Goal: Book appointment/travel/reservation

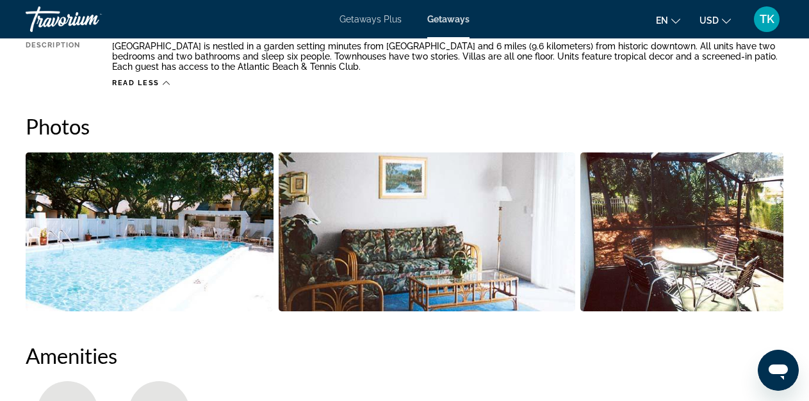
scroll to position [774, 0]
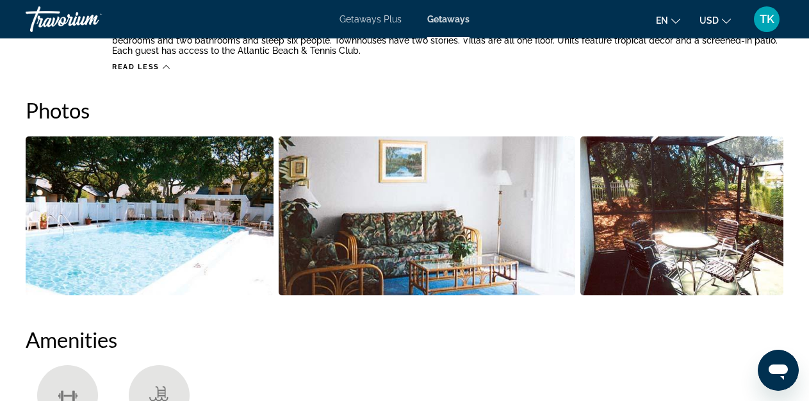
click at [699, 220] on img "Open full-screen image slider" at bounding box center [681, 215] width 203 height 159
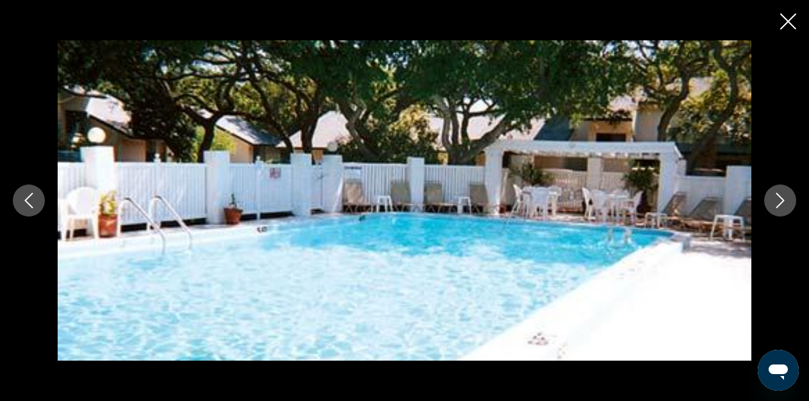
click at [788, 199] on button "Next image" at bounding box center [780, 200] width 32 height 32
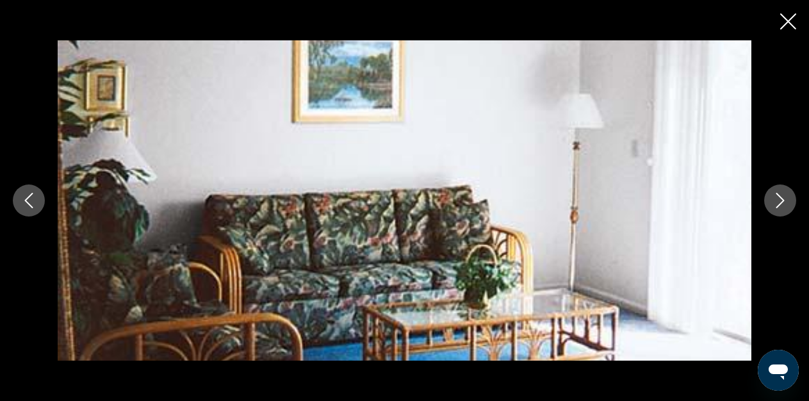
click at [788, 199] on button "Next image" at bounding box center [780, 200] width 32 height 32
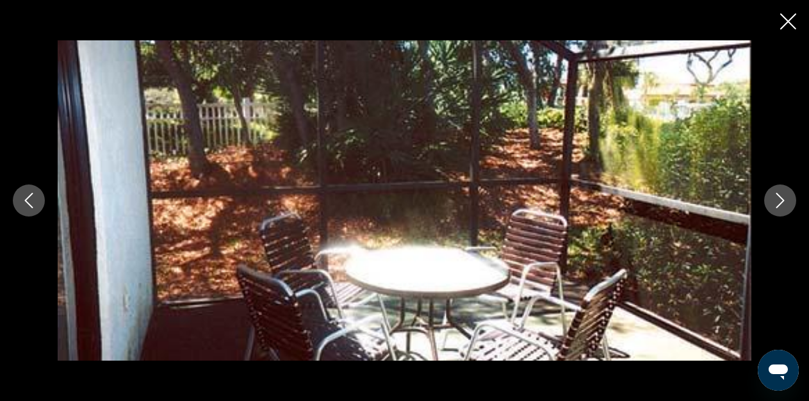
click at [788, 199] on button "Next image" at bounding box center [780, 200] width 32 height 32
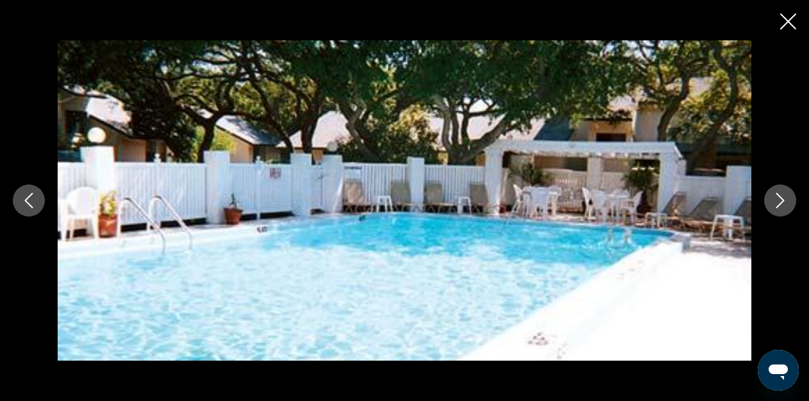
click at [788, 199] on button "Next image" at bounding box center [780, 200] width 32 height 32
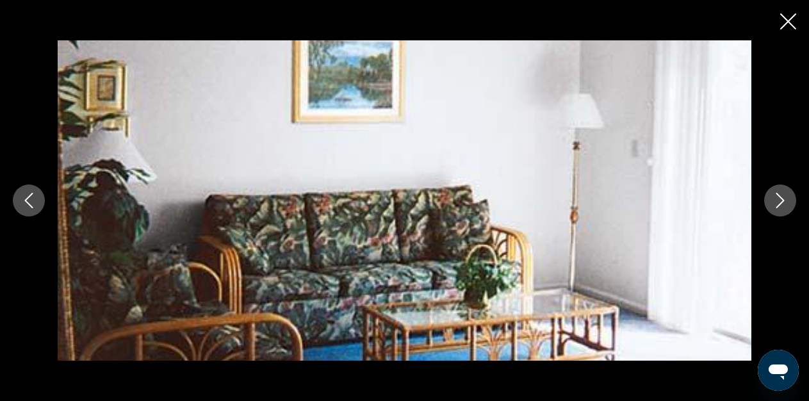
click at [778, 201] on icon "Next image" at bounding box center [779, 200] width 15 height 15
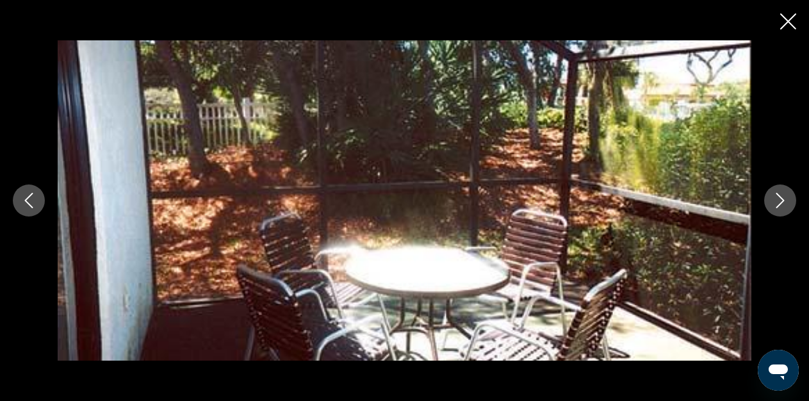
click at [778, 201] on icon "Next image" at bounding box center [779, 200] width 15 height 15
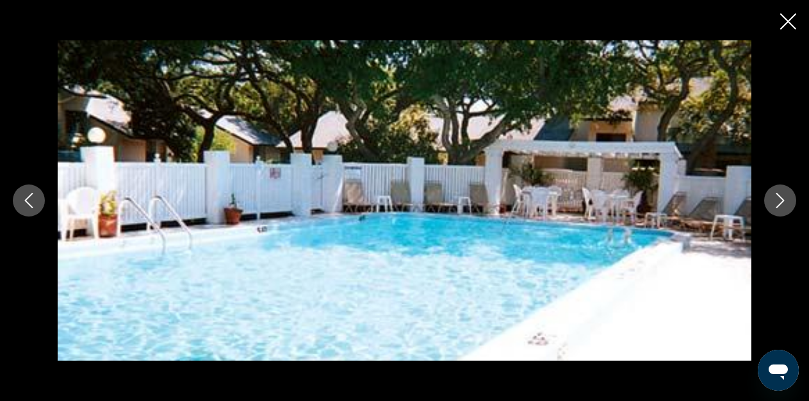
click at [778, 201] on icon "Next image" at bounding box center [779, 200] width 15 height 15
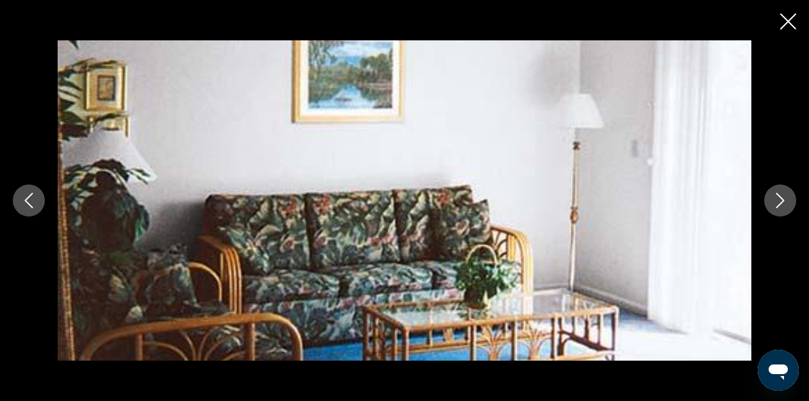
click at [778, 201] on icon "Next image" at bounding box center [779, 200] width 15 height 15
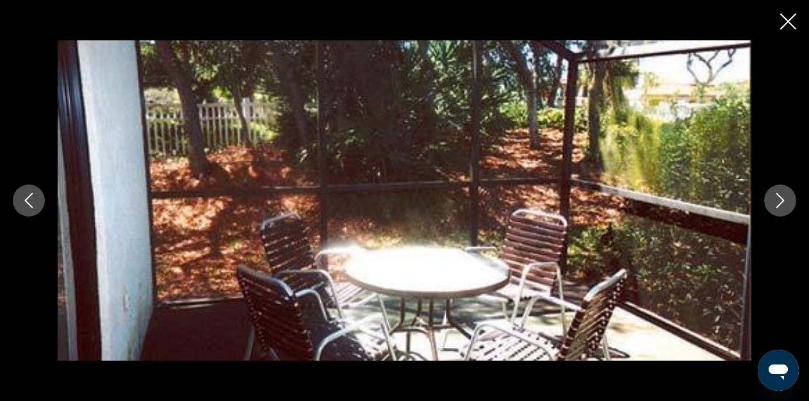
click at [778, 201] on icon "Next image" at bounding box center [779, 200] width 15 height 15
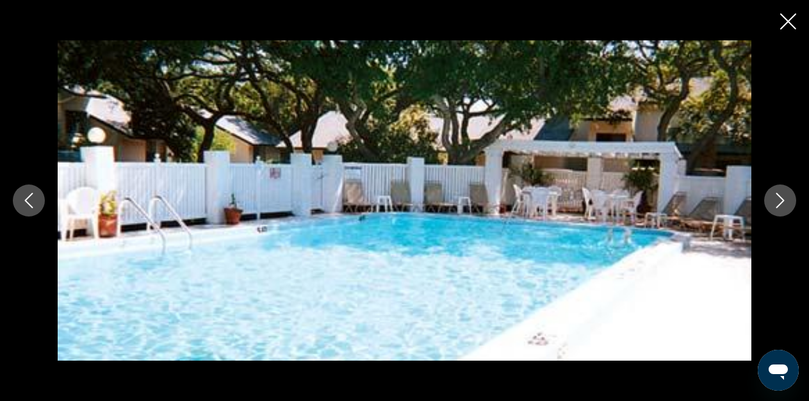
click at [778, 201] on icon "Next image" at bounding box center [779, 200] width 15 height 15
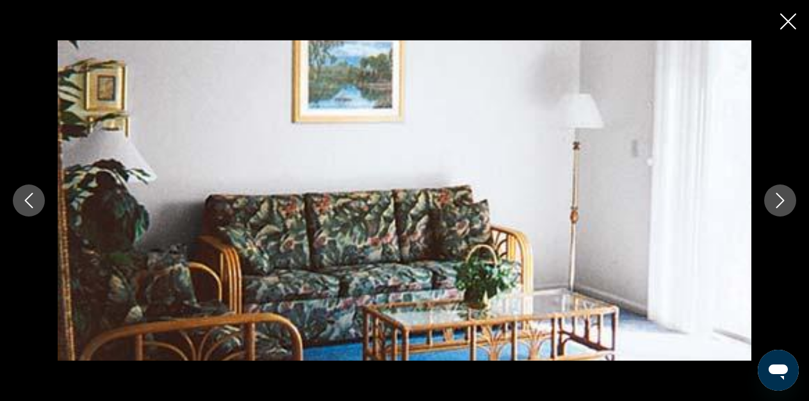
click at [778, 201] on icon "Next image" at bounding box center [779, 200] width 15 height 15
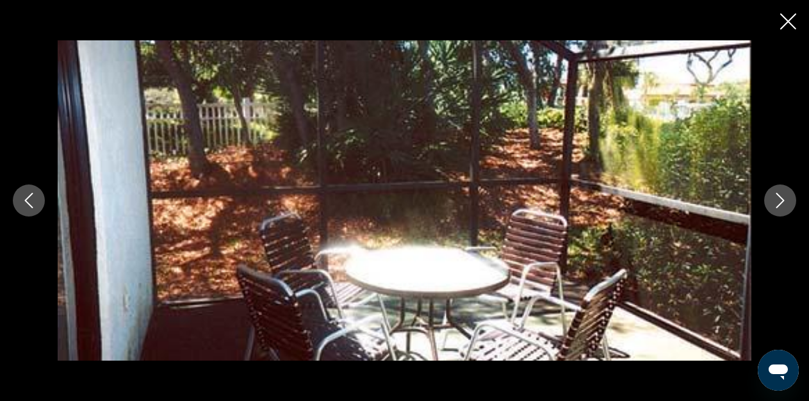
click at [778, 201] on icon "Next image" at bounding box center [779, 200] width 15 height 15
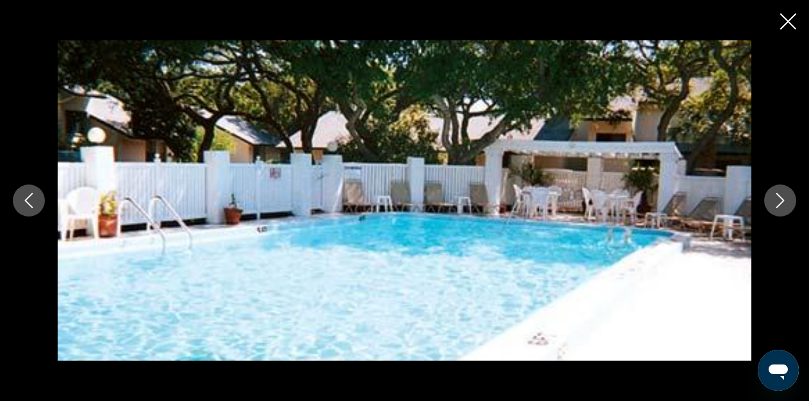
click at [778, 201] on icon "Next image" at bounding box center [779, 200] width 15 height 15
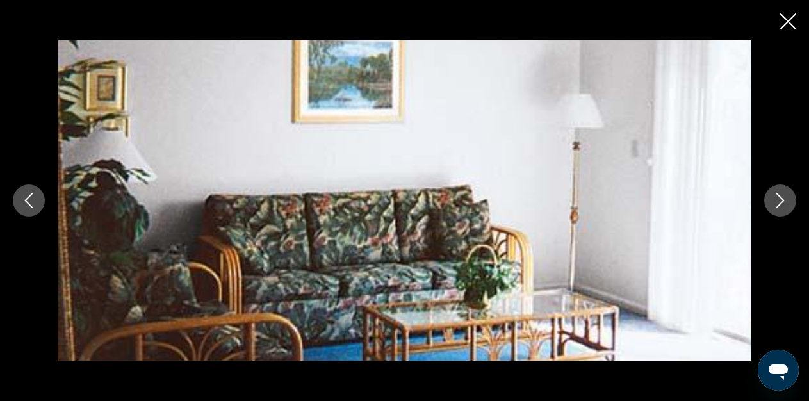
scroll to position [564, 0]
click at [784, 25] on icon "Close slideshow" at bounding box center [788, 21] width 16 height 16
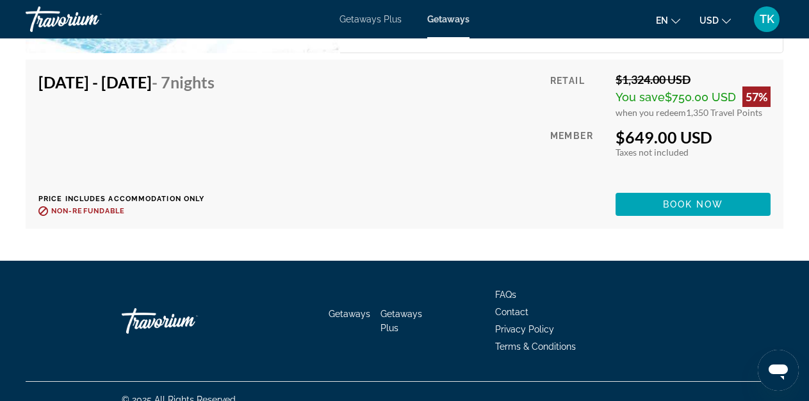
scroll to position [2467, 0]
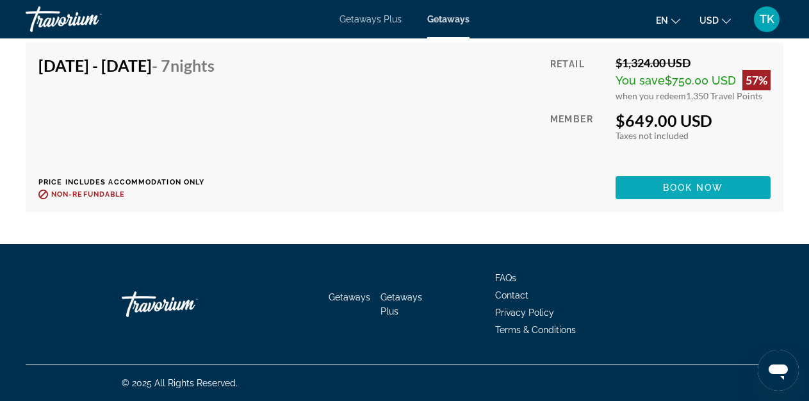
click at [686, 181] on span "Main content" at bounding box center [692, 187] width 155 height 31
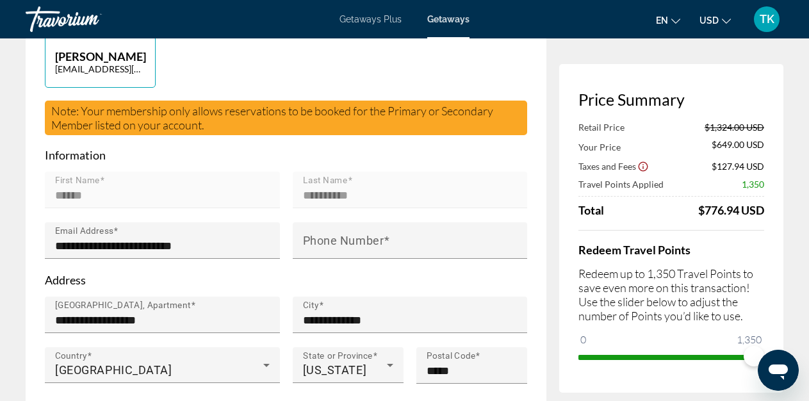
scroll to position [343, 0]
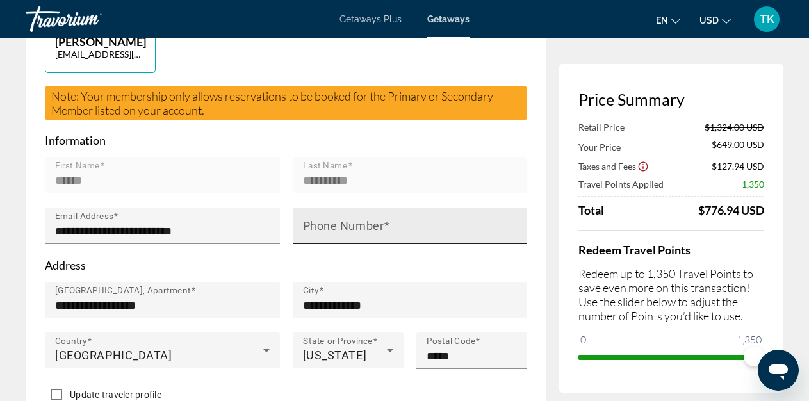
click at [360, 241] on div "Phone Number" at bounding box center [414, 225] width 222 height 36
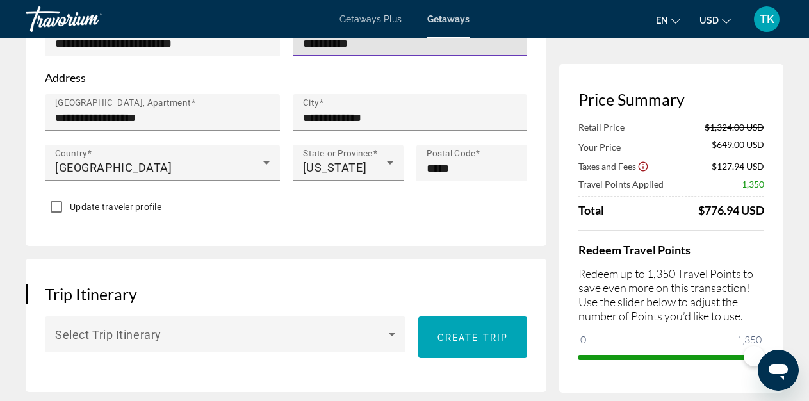
scroll to position [534, 0]
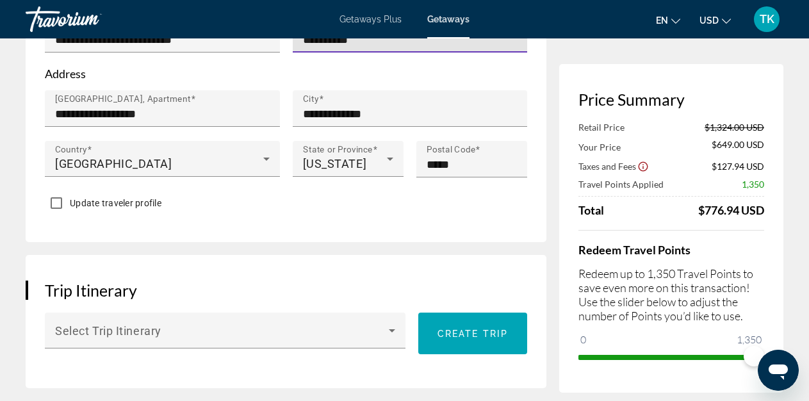
type input "**********"
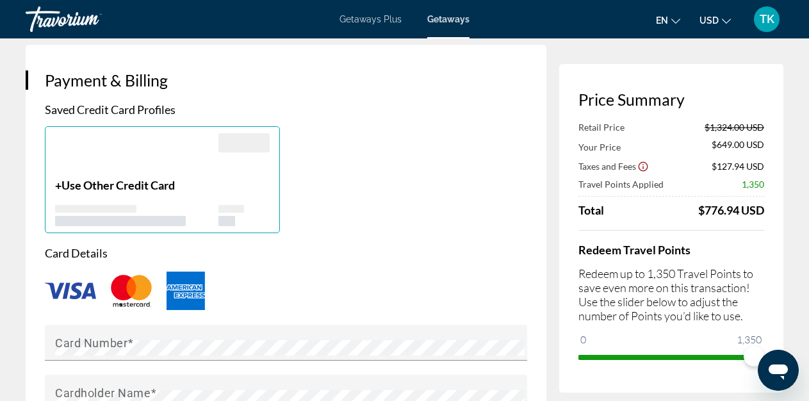
scroll to position [901, 0]
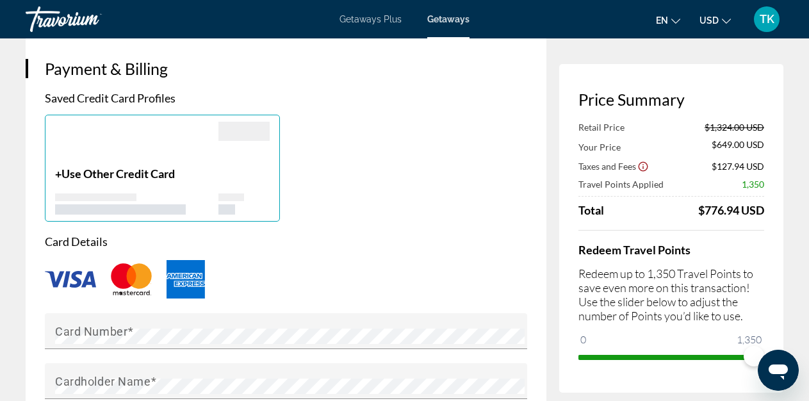
click at [59, 181] on p "+ Use Other Credit Card" at bounding box center [136, 173] width 163 height 14
click at [111, 166] on div "Main content" at bounding box center [136, 144] width 163 height 45
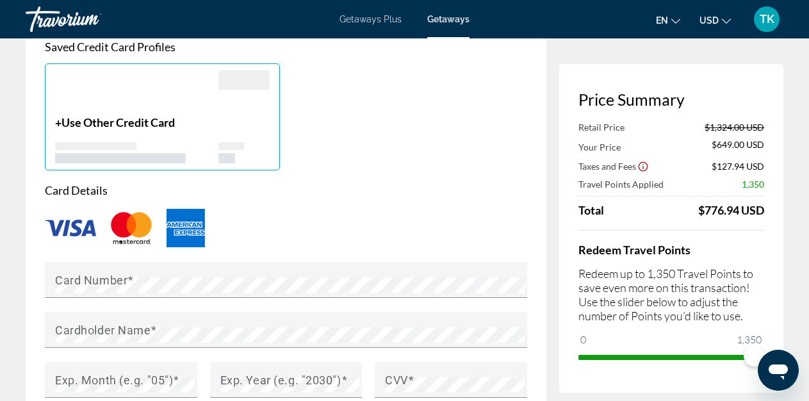
scroll to position [971, 0]
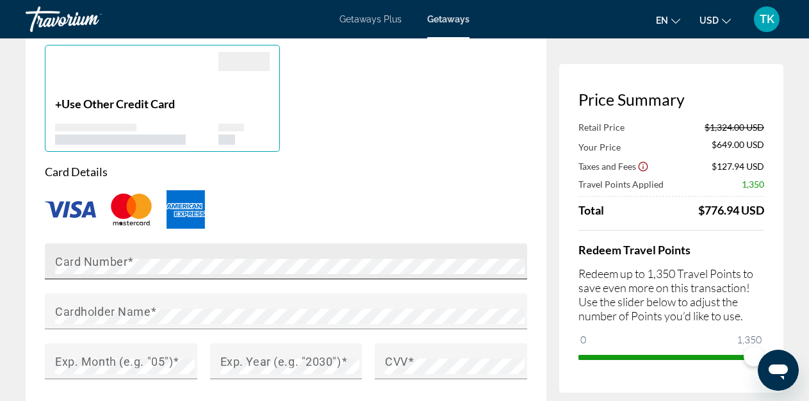
click at [115, 268] on mat-label "Card Number" at bounding box center [91, 260] width 72 height 13
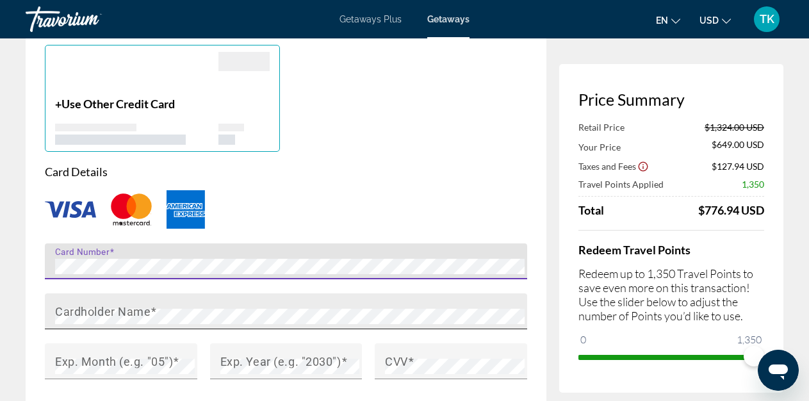
click at [110, 318] on mat-label "Cardholder Name" at bounding box center [102, 310] width 95 height 13
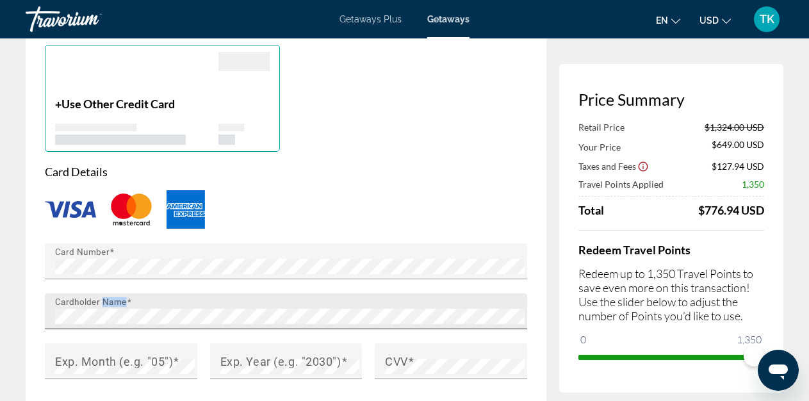
copy mat-label "Name"
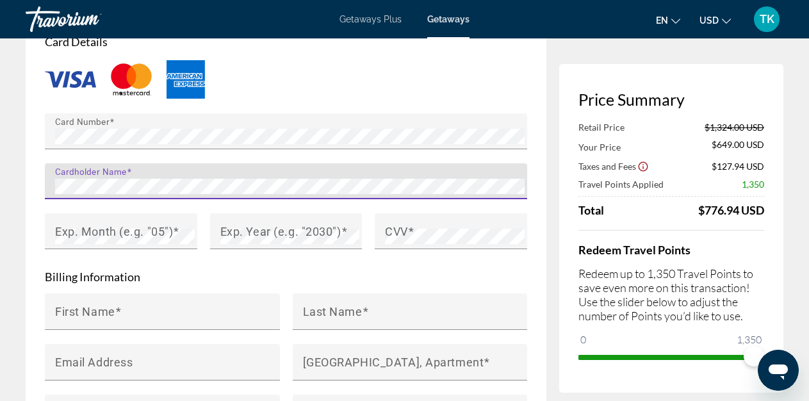
scroll to position [1103, 0]
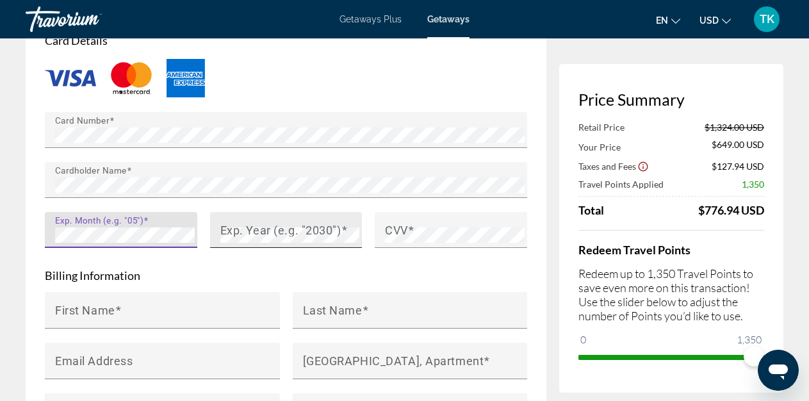
click at [231, 236] on mat-label "Exp. Year (e.g. "2030")" at bounding box center [280, 229] width 121 height 13
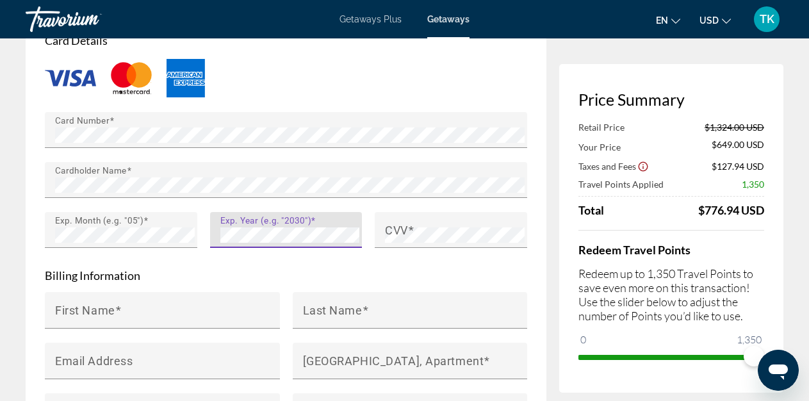
click at [391, 212] on div "Main content" at bounding box center [286, 205] width 482 height 14
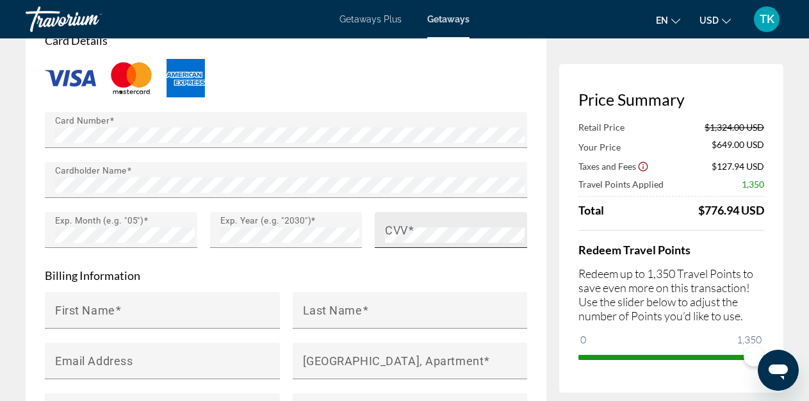
click at [399, 236] on mat-label "CVV" at bounding box center [396, 229] width 23 height 13
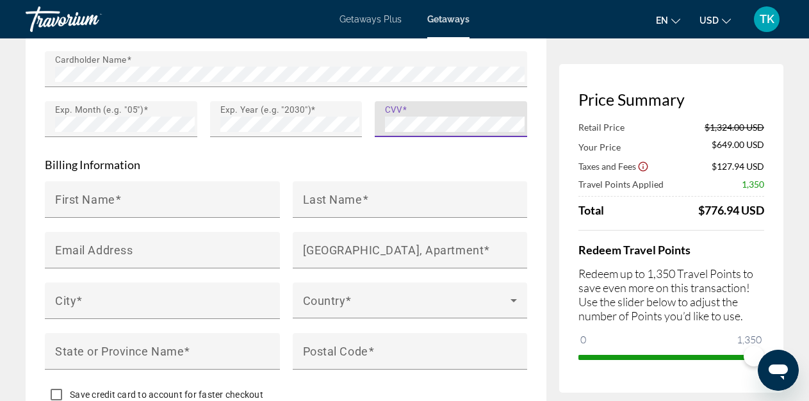
scroll to position [1219, 0]
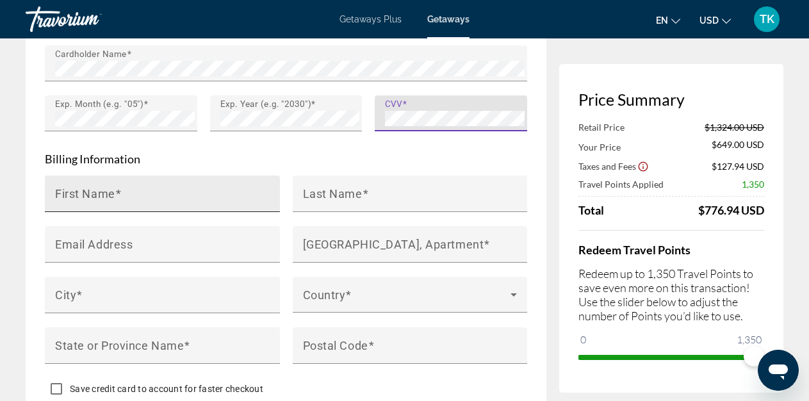
click at [104, 200] on mat-label "First Name" at bounding box center [85, 192] width 60 height 13
click at [104, 207] on input "First Name" at bounding box center [166, 198] width 222 height 15
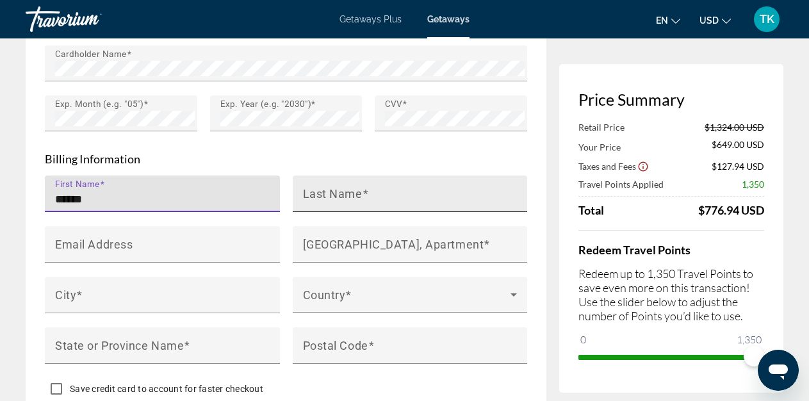
type input "******"
click at [324, 200] on mat-label "Last Name" at bounding box center [333, 192] width 60 height 13
click at [324, 207] on input "Last Name" at bounding box center [414, 198] width 222 height 15
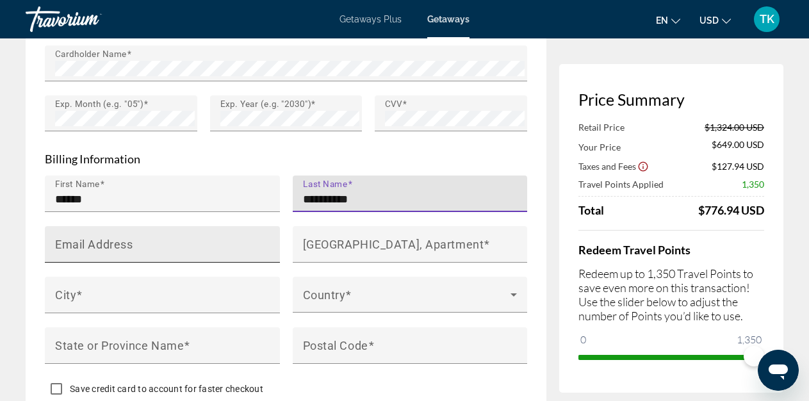
type input "**********"
click at [148, 257] on input "Email Address" at bounding box center [166, 249] width 222 height 15
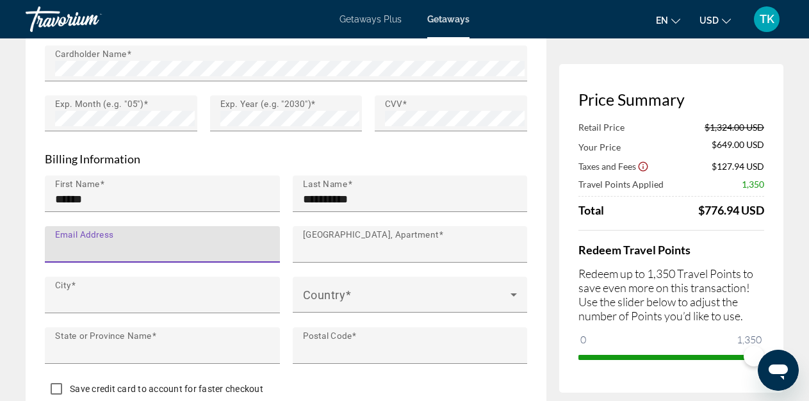
type input "**********"
type input "**"
type input "*****"
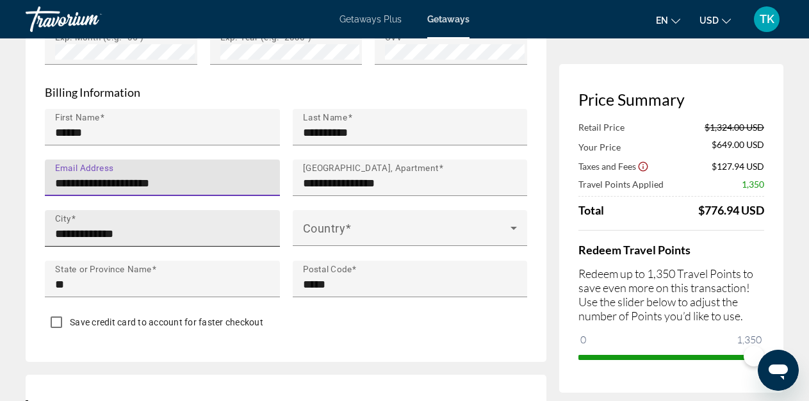
scroll to position [1290, 0]
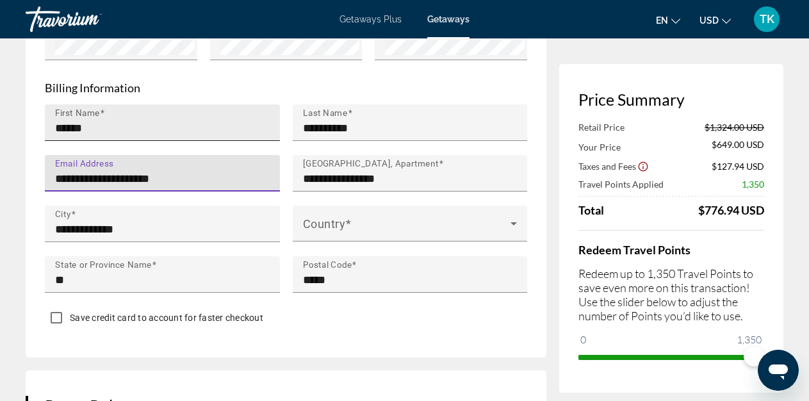
click at [94, 136] on input "******" at bounding box center [166, 127] width 222 height 15
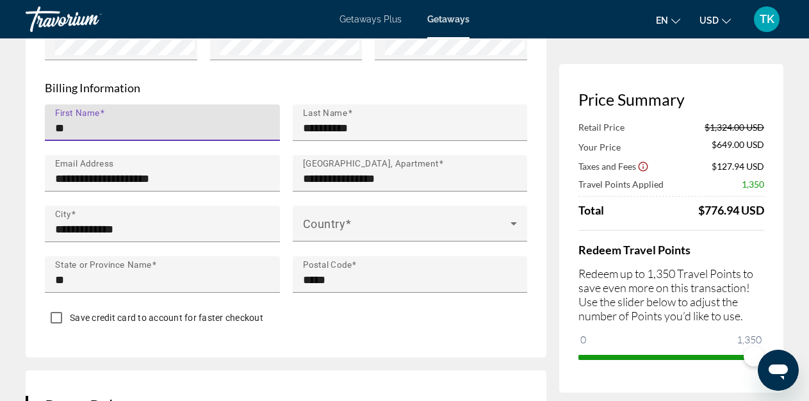
type input "*"
type input "*********"
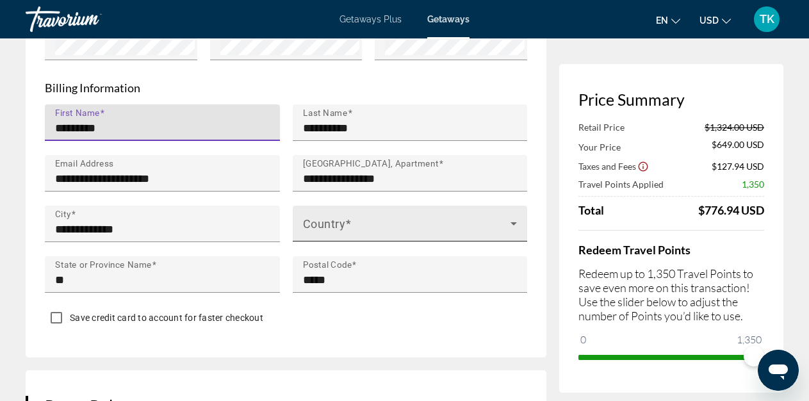
click at [344, 236] on span "Main content" at bounding box center [407, 228] width 208 height 15
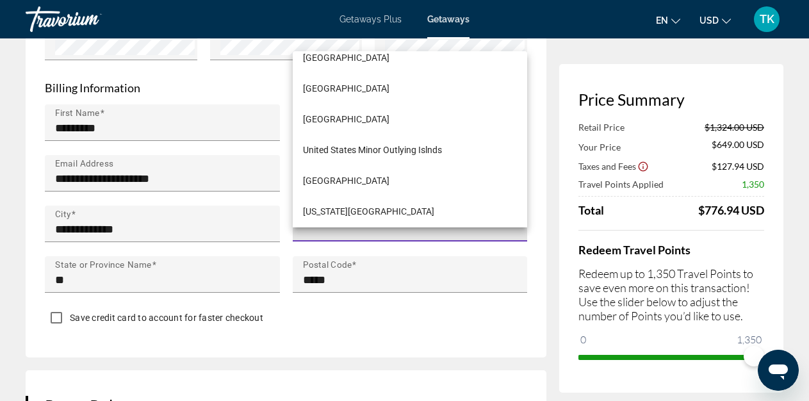
scroll to position [7386, 0]
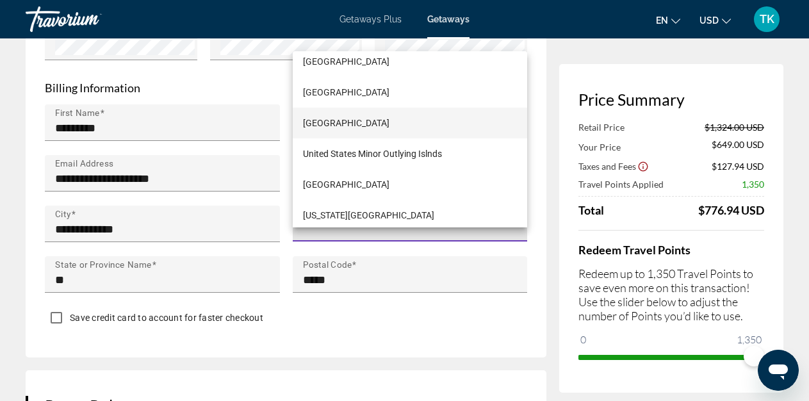
click at [358, 127] on span "[GEOGRAPHIC_DATA]" at bounding box center [346, 122] width 86 height 15
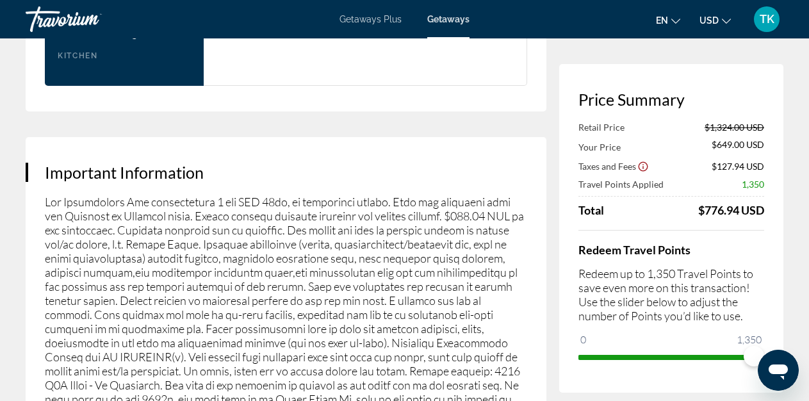
scroll to position [2682, 0]
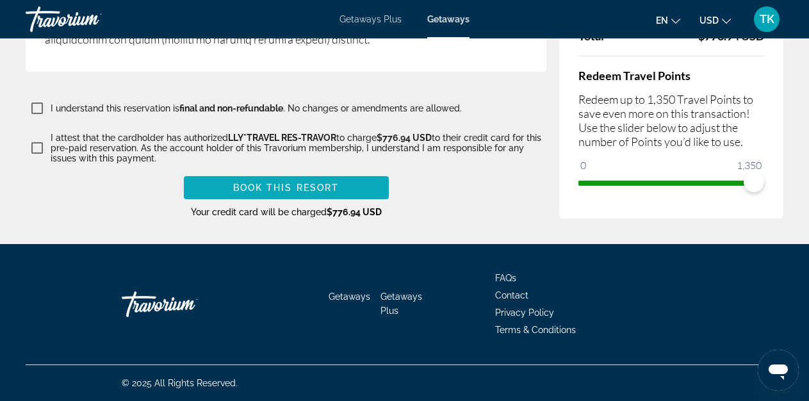
click at [249, 184] on span "Book this Resort" at bounding box center [286, 187] width 106 height 10
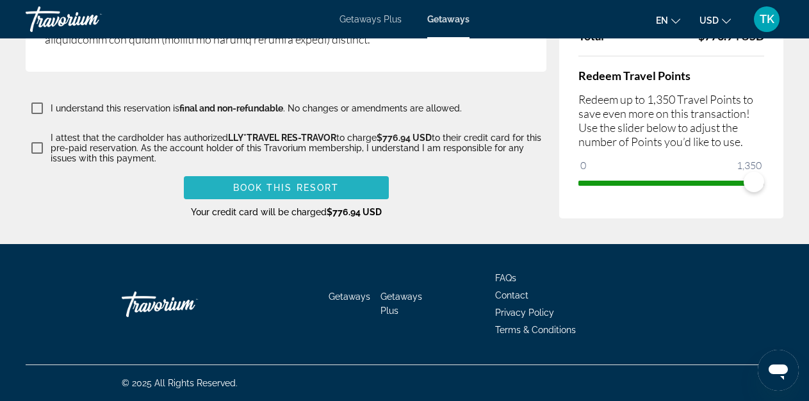
scroll to position [1389, 0]
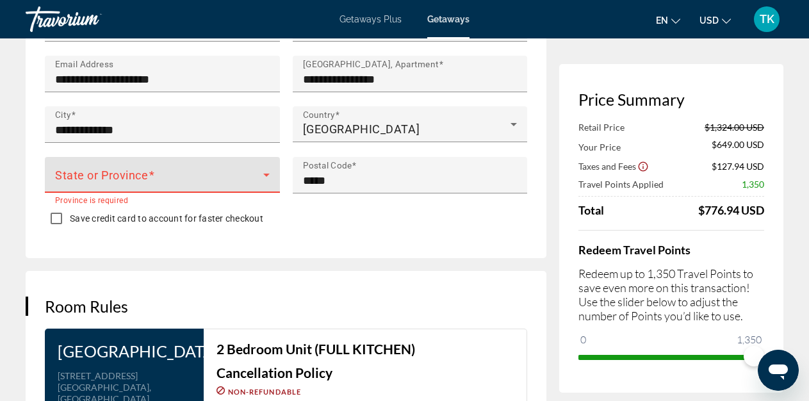
click at [150, 188] on span "Main content" at bounding box center [159, 179] width 208 height 15
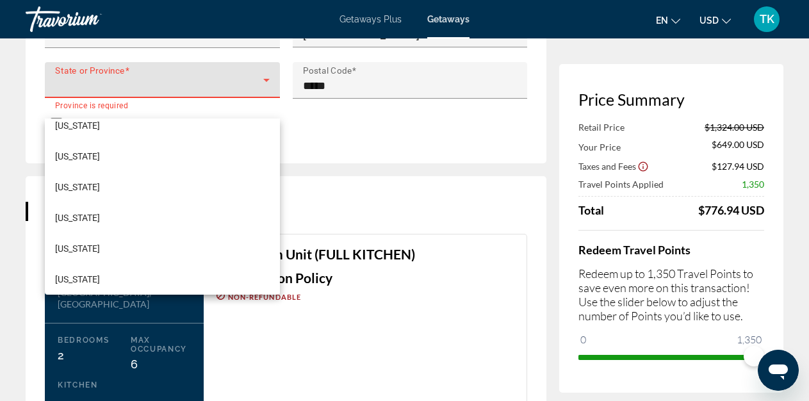
scroll to position [230, 0]
click at [108, 216] on mat-option "[US_STATE]" at bounding box center [162, 216] width 235 height 31
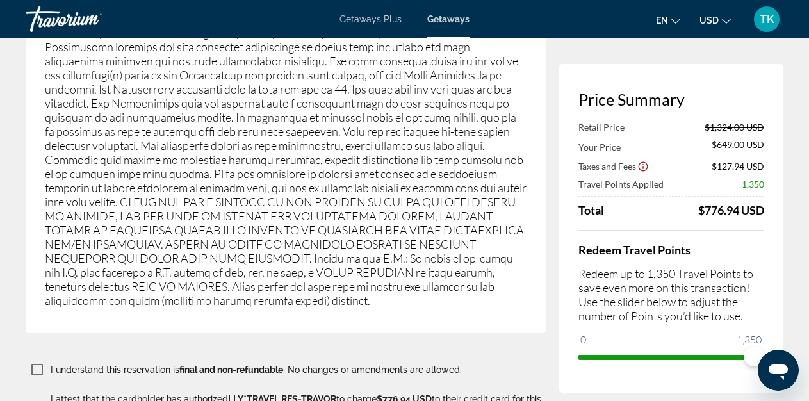
scroll to position [2682, 0]
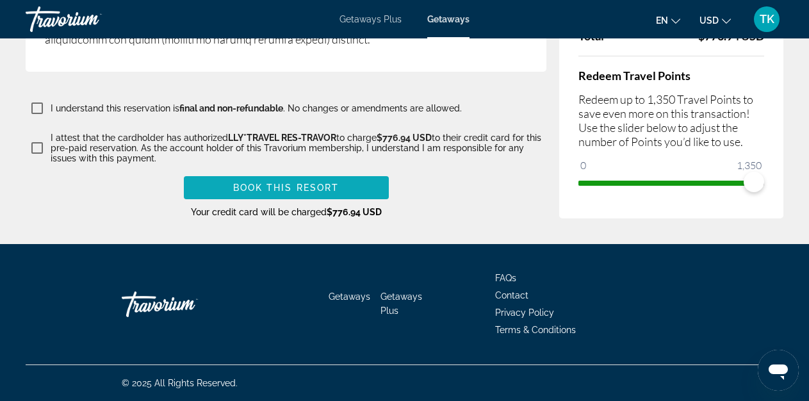
click at [285, 181] on span "Main content" at bounding box center [286, 187] width 205 height 31
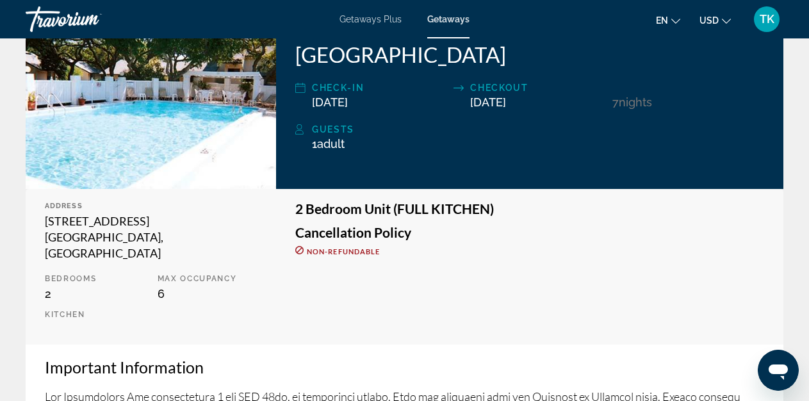
scroll to position [198, 0]
